Goal: Browse casually

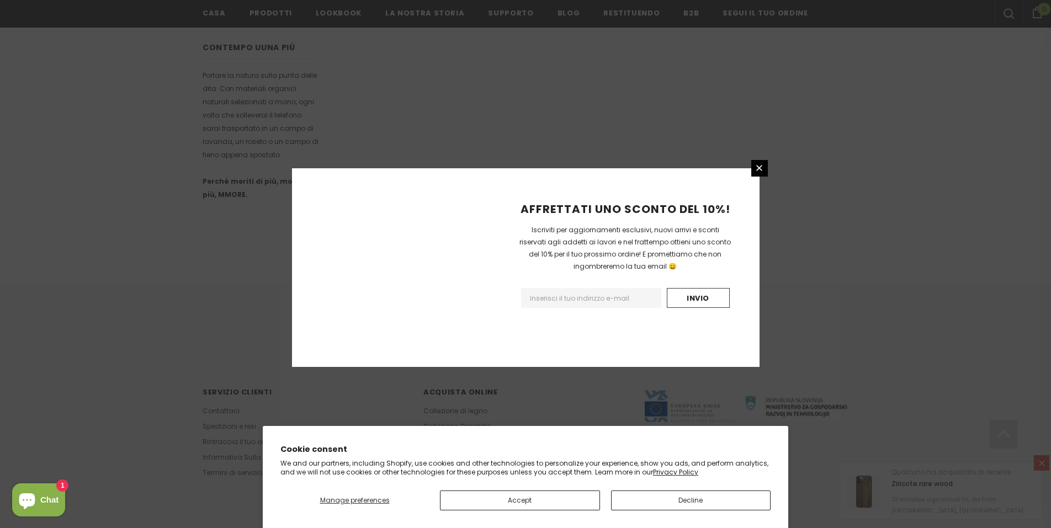
scroll to position [603, 0]
